Goal: Contribute content: Add original content to the website for others to see

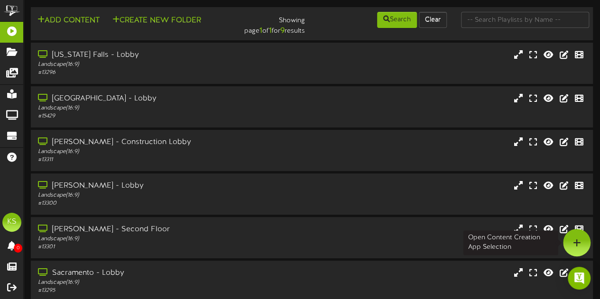
click at [570, 235] on div at bounding box center [576, 242] width 27 height 27
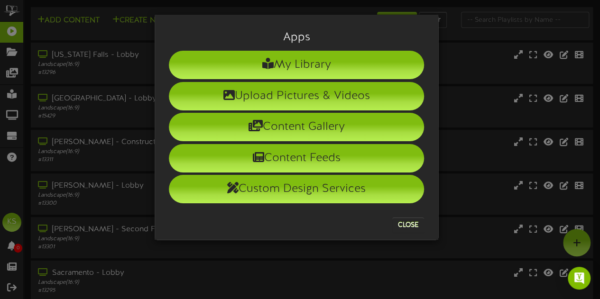
click at [330, 92] on li "Upload Pictures & Videos" at bounding box center [296, 96] width 255 height 28
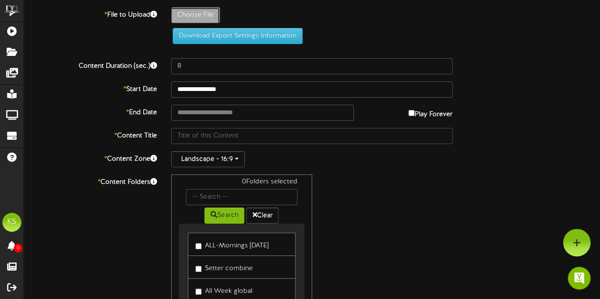
type input "**********"
type input "LBfinal101325"
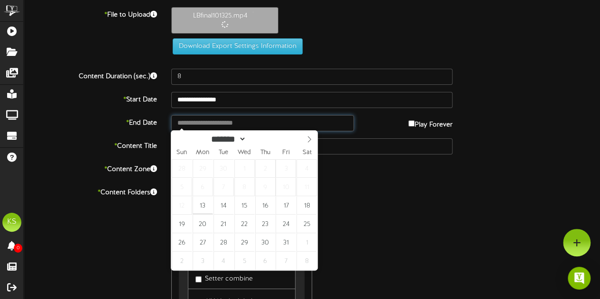
click at [207, 120] on input "text" at bounding box center [262, 123] width 183 height 16
type input "**********"
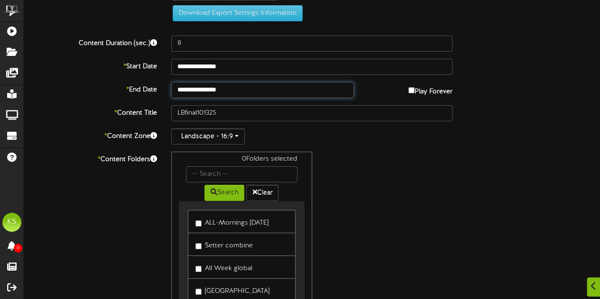
scroll to position [47, 0]
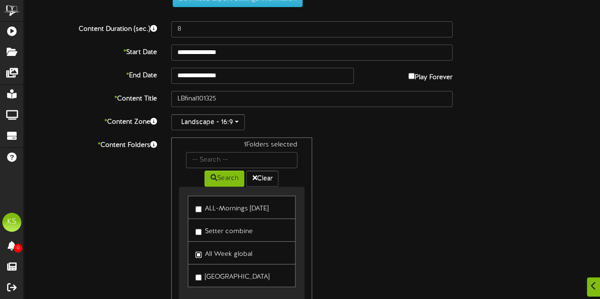
click at [202, 252] on label "All Week global" at bounding box center [223, 253] width 57 height 13
click at [378, 197] on div "2 Folders selected Search Clear ALL-Mornings [DATE] Setter combine All Week glo…" at bounding box center [311, 227] width 295 height 180
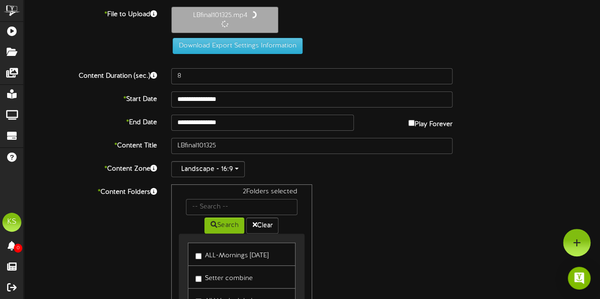
scroll to position [0, 0]
type input "28"
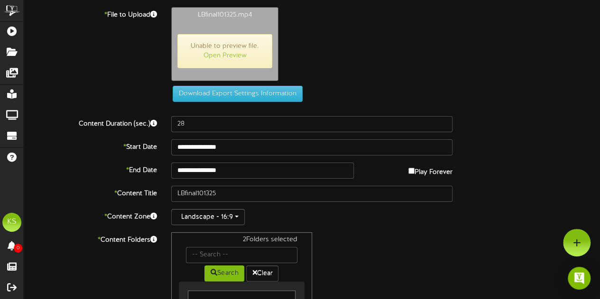
click at [221, 61] on span "Unable to preview file. Open Preview" at bounding box center [224, 51] width 95 height 34
click at [225, 57] on link "Open Preview" at bounding box center [224, 55] width 43 height 7
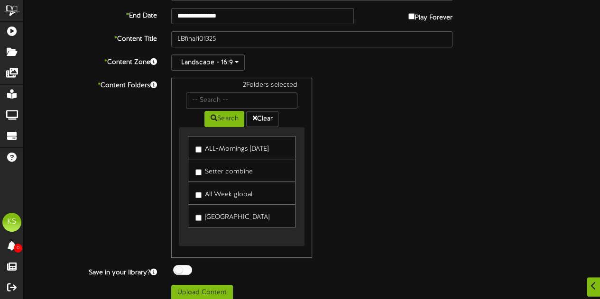
scroll to position [160, 0]
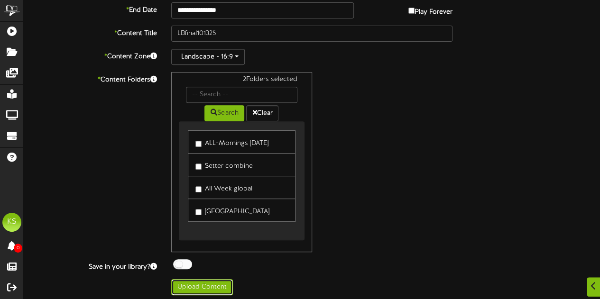
click at [220, 283] on button "Upload Content" at bounding box center [202, 287] width 62 height 16
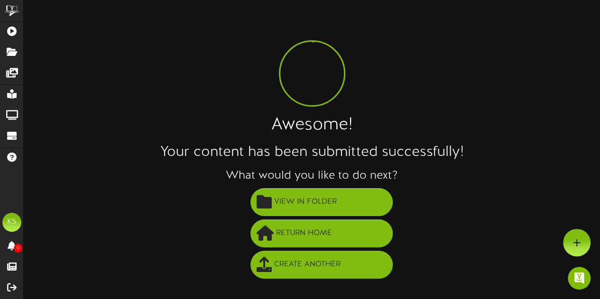
scroll to position [0, 0]
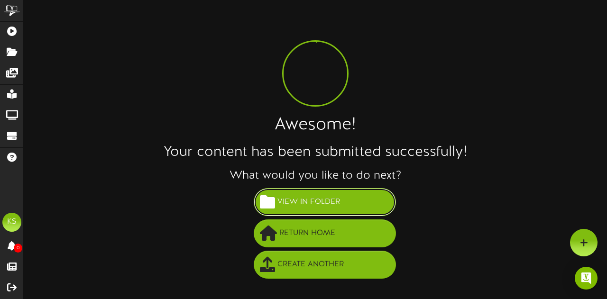
click at [327, 198] on span "View in Folder" at bounding box center [308, 202] width 67 height 16
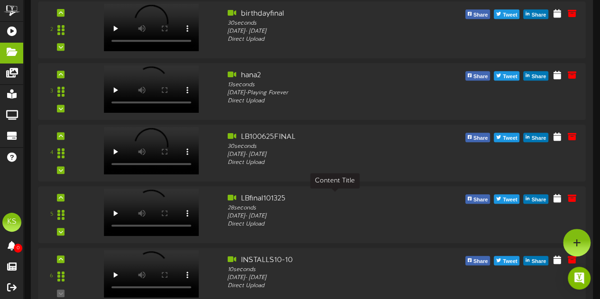
scroll to position [190, 0]
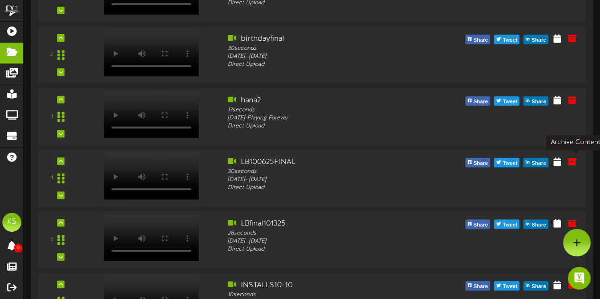
click at [575, 166] on icon at bounding box center [571, 161] width 9 height 9
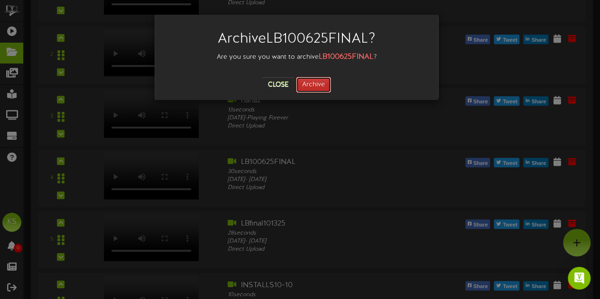
click at [315, 82] on button "Archive" at bounding box center [313, 85] width 35 height 16
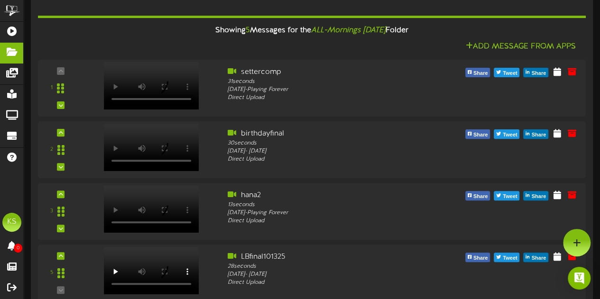
scroll to position [0, 0]
